Goal: Task Accomplishment & Management: Complete application form

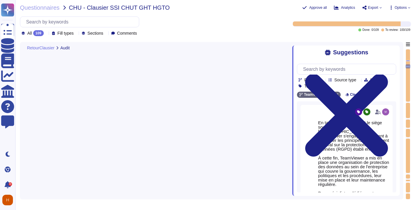
type textarea "[URL][DOMAIN_NAME] Les départements respectifs de TeamViewer effectuent un exam…"
type textarea "- liste des logiciels - liste des dépendances - documentation fournie"
type textarea "- Si concerné, détails des conditions spécifiques ou exclusions."
type textarea "Disponible"
type textarea "TeamViewer respecte les normes internationales de protection des droits de l'ho…"
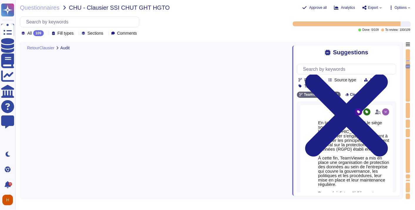
scroll to position [1040, 0]
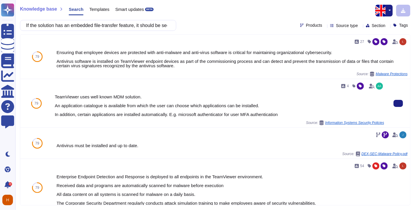
click at [248, 124] on div "Source: Information Systems Security Policies" at bounding box center [220, 122] width 330 height 5
